Goal: Find specific page/section: Find specific page/section

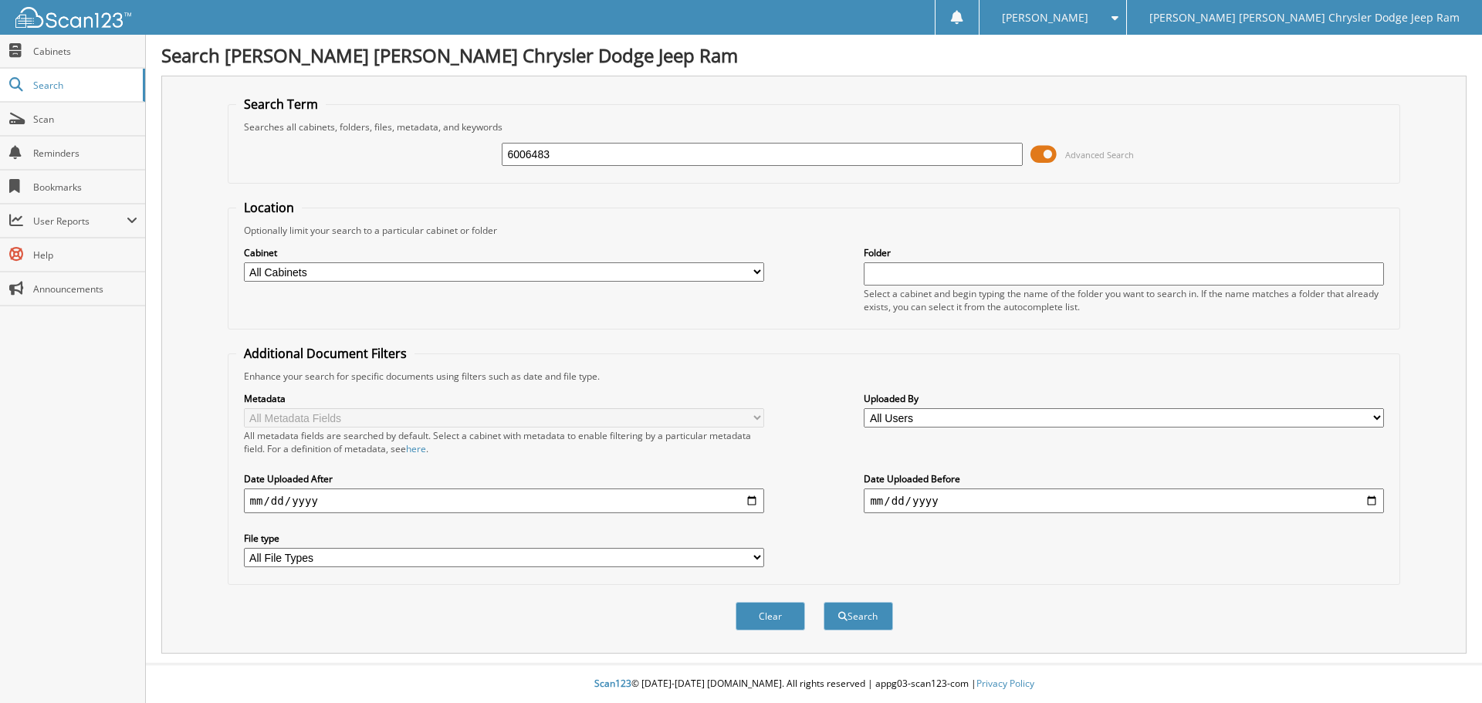
type input "6006483"
click at [823, 602] on button "Search" at bounding box center [857, 616] width 69 height 29
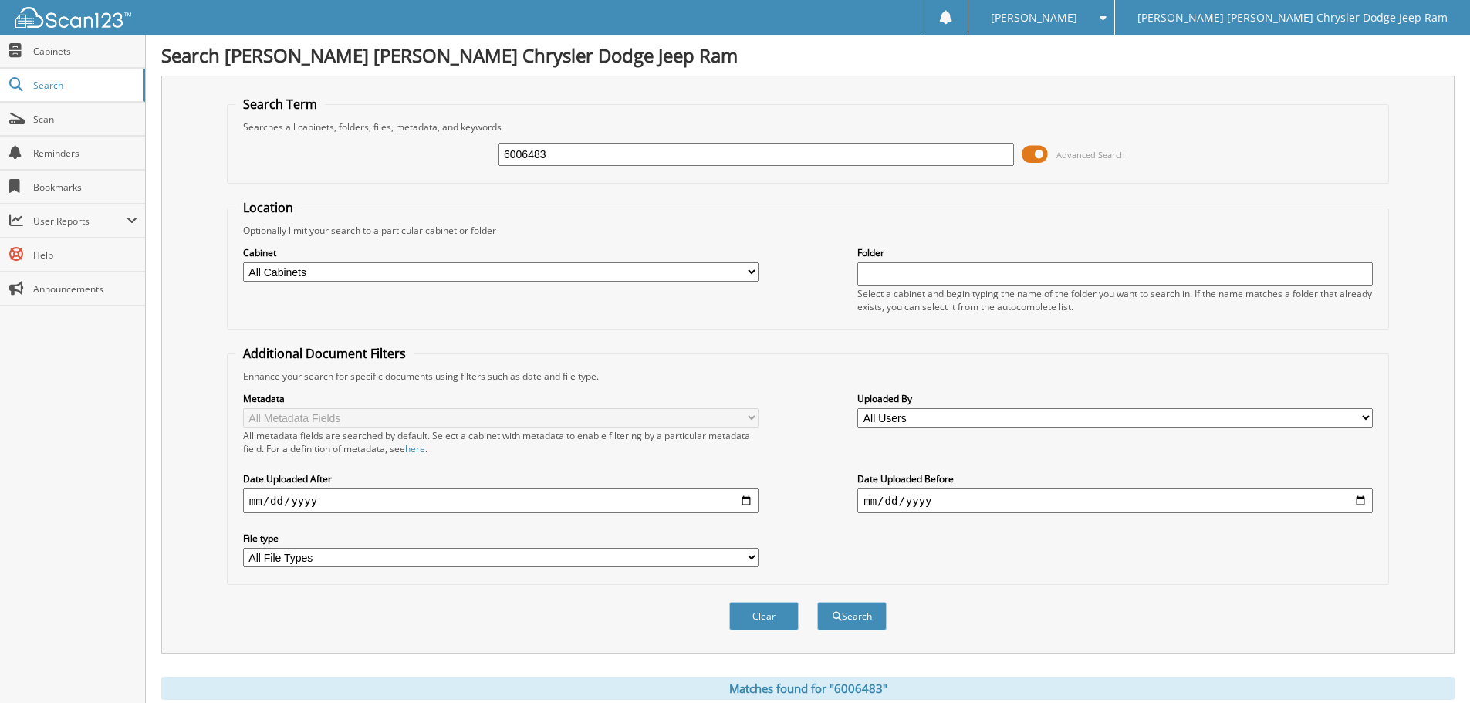
click at [941, 272] on input "text" at bounding box center [1115, 273] width 516 height 23
click at [856, 620] on button "Search" at bounding box center [851, 616] width 69 height 29
click at [918, 276] on input "text" at bounding box center [1115, 273] width 516 height 23
type input "6006483"
drag, startPoint x: 567, startPoint y: 149, endPoint x: 451, endPoint y: 144, distance: 115.9
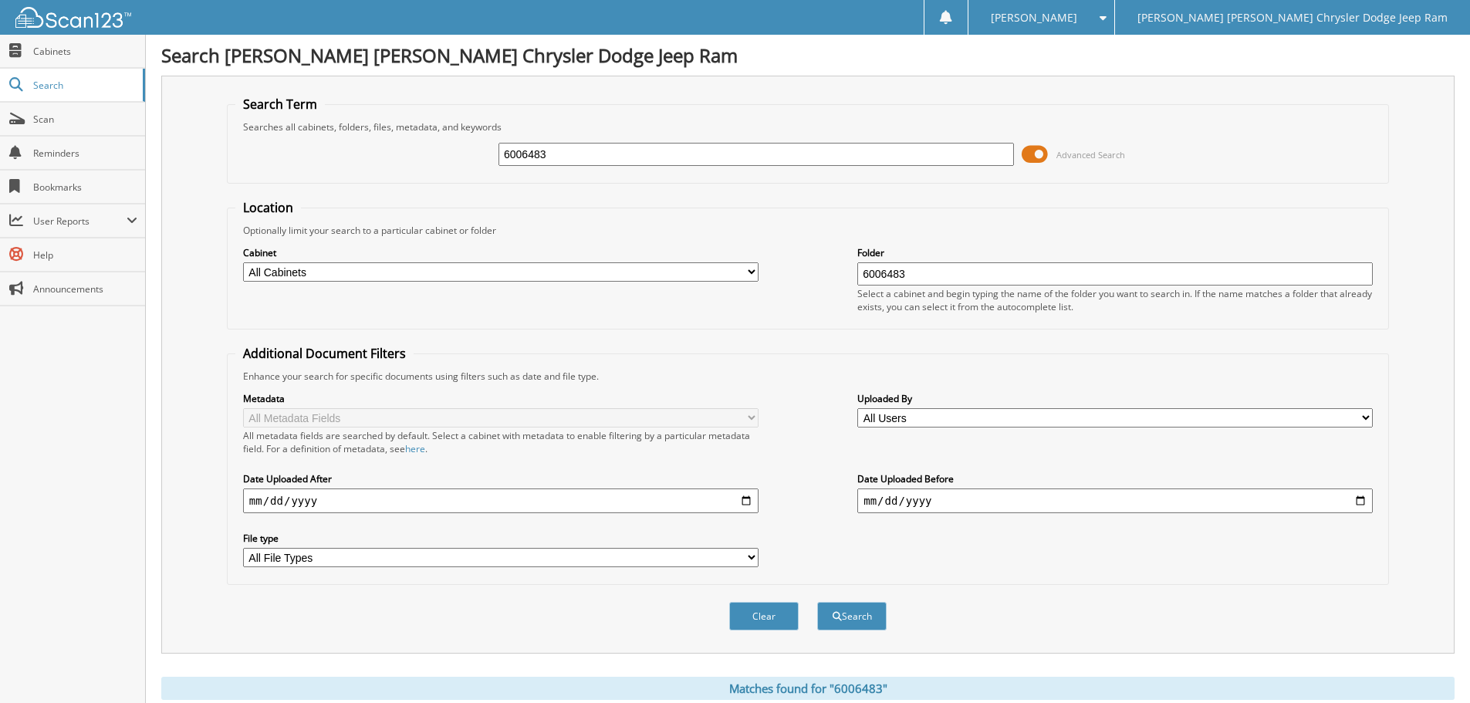
click at [451, 144] on div "6006483 Advanced Search" at bounding box center [807, 155] width 1145 height 42
click at [848, 621] on button "Search" at bounding box center [851, 616] width 69 height 29
click at [560, 158] on input "text" at bounding box center [757, 154] width 516 height 23
type input "6006483"
click at [817, 602] on button "Search" at bounding box center [851, 616] width 69 height 29
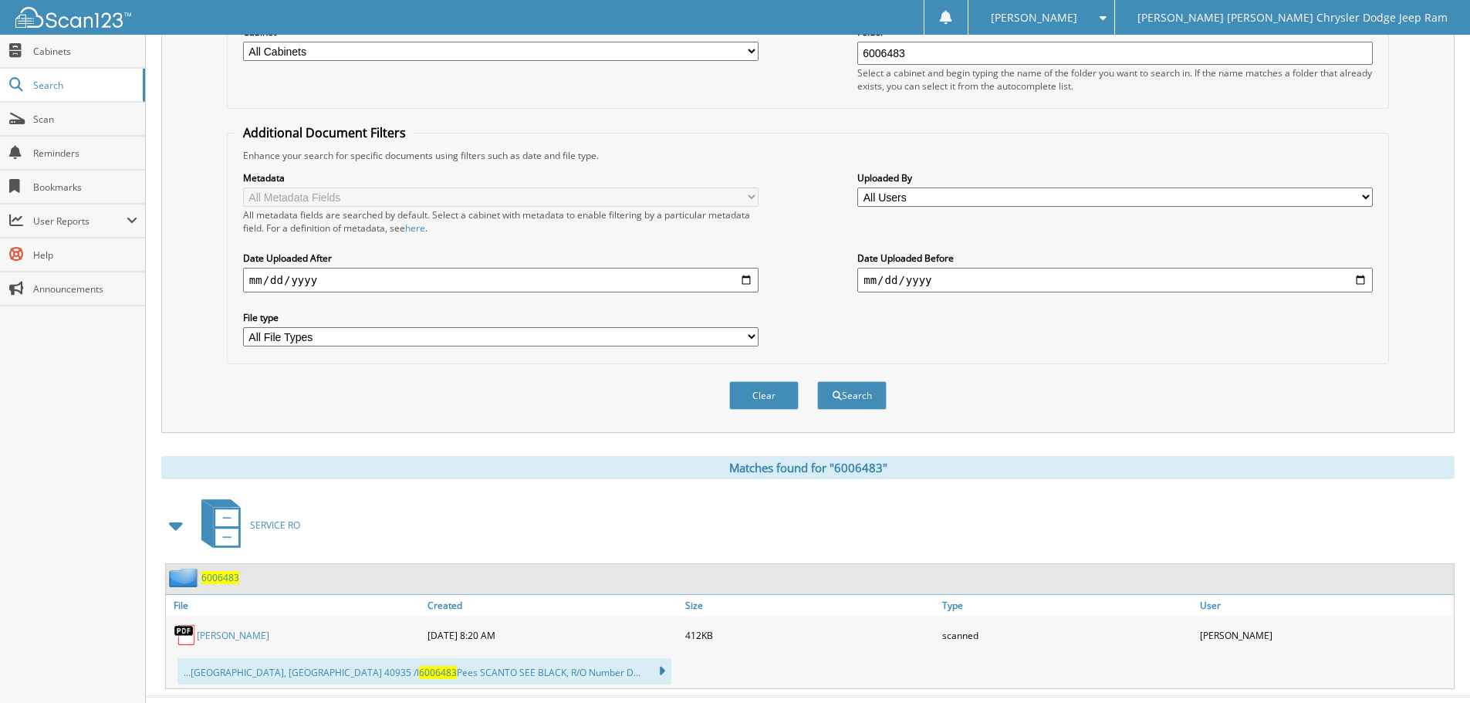
scroll to position [254, 0]
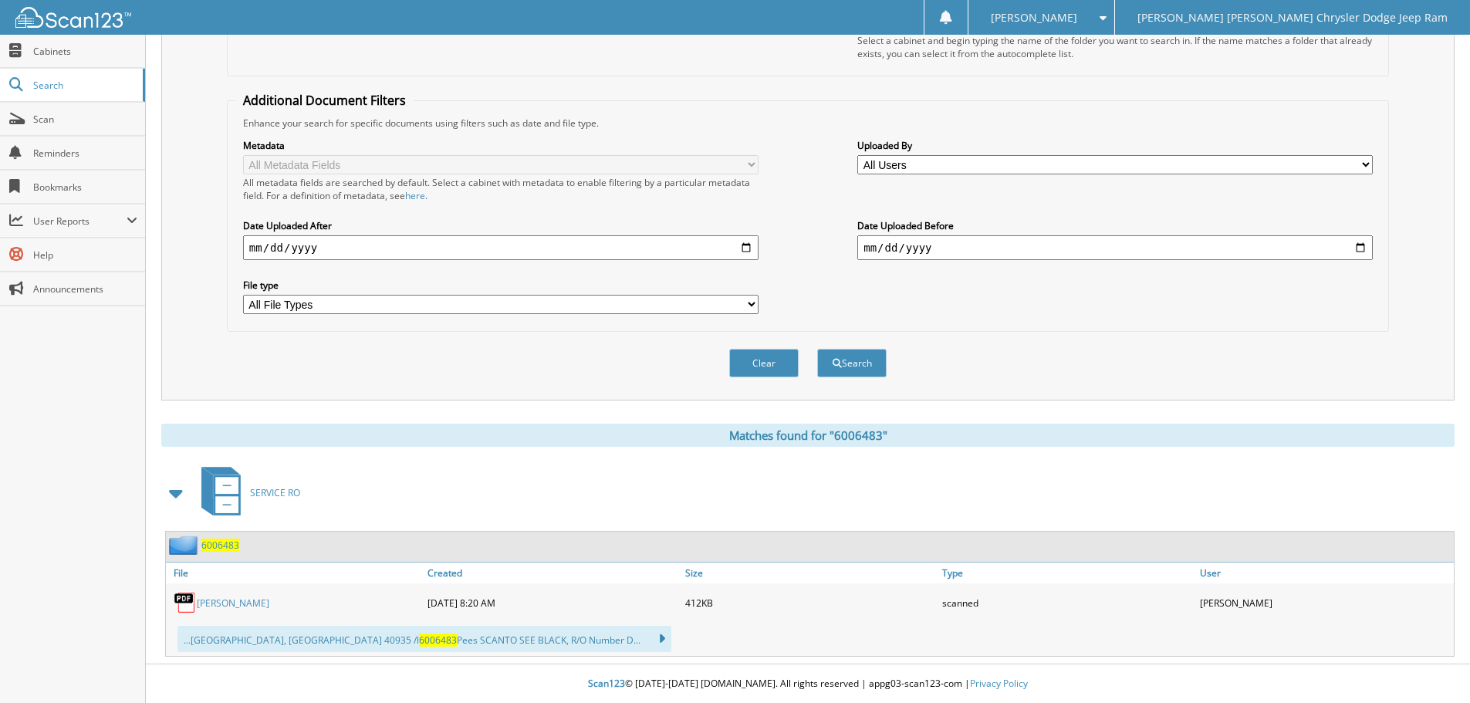
click at [244, 602] on link "[PERSON_NAME]" at bounding box center [233, 603] width 73 height 13
